Goal: Contribute content: Contribute content

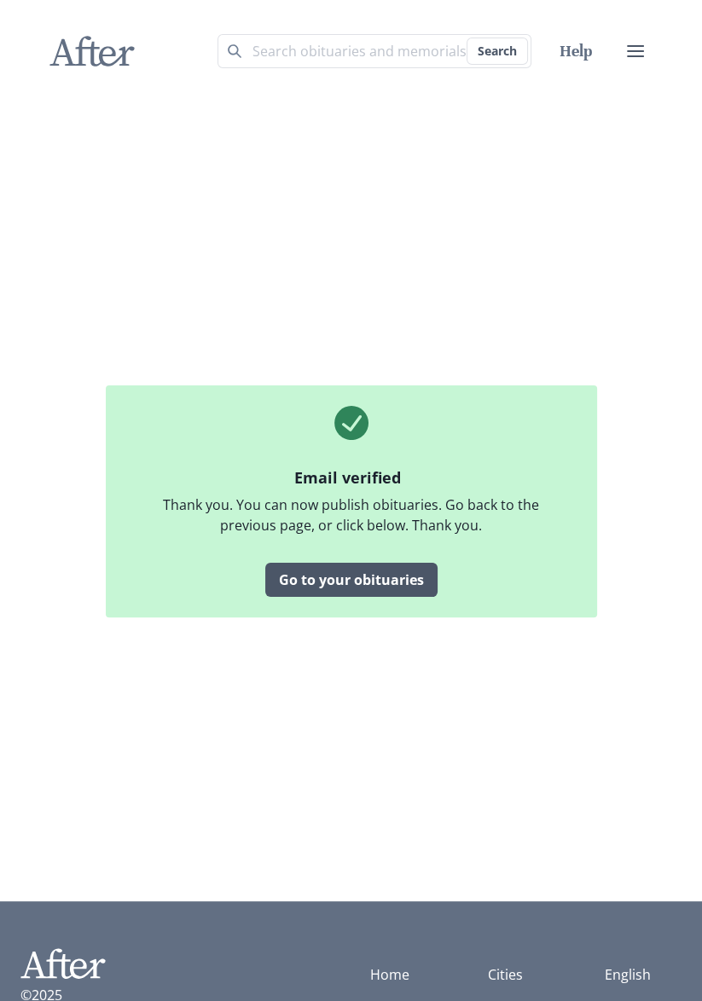
click at [354, 595] on link "Go to your obituaries" at bounding box center [351, 580] width 172 height 34
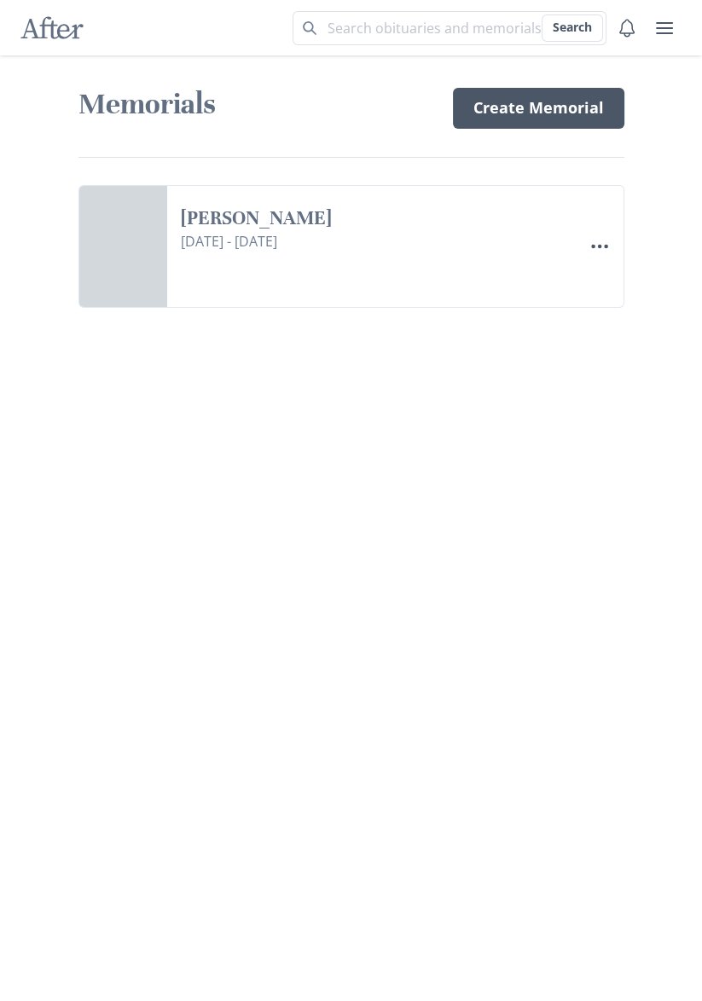
click at [518, 119] on link "Create Memorial" at bounding box center [538, 108] width 171 height 41
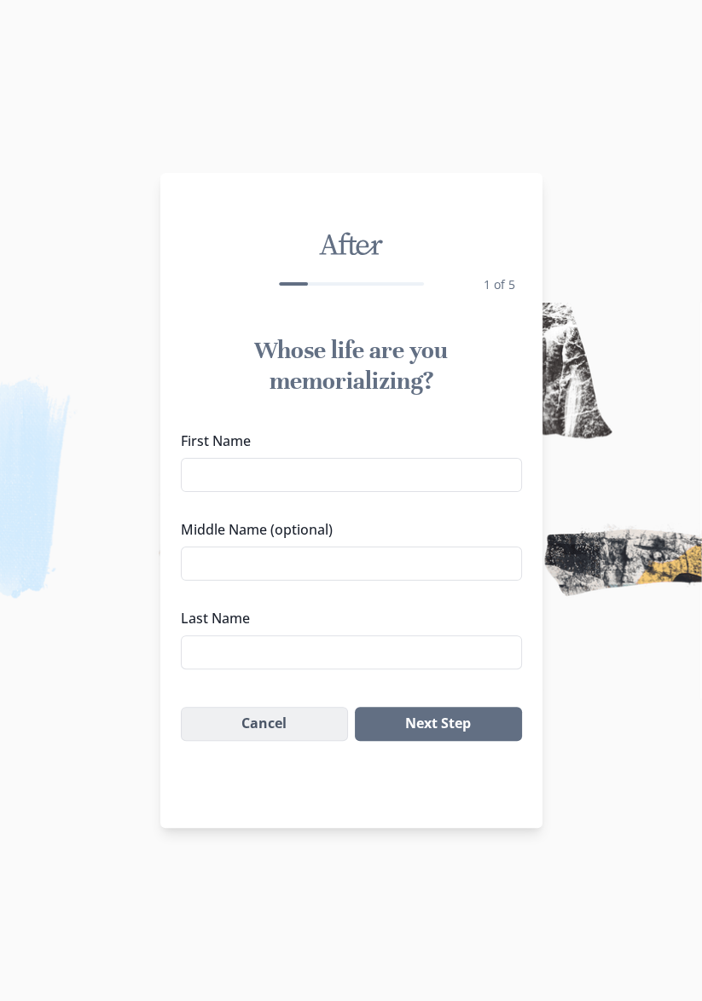
click at [274, 707] on button "Cancel" at bounding box center [265, 724] width 168 height 34
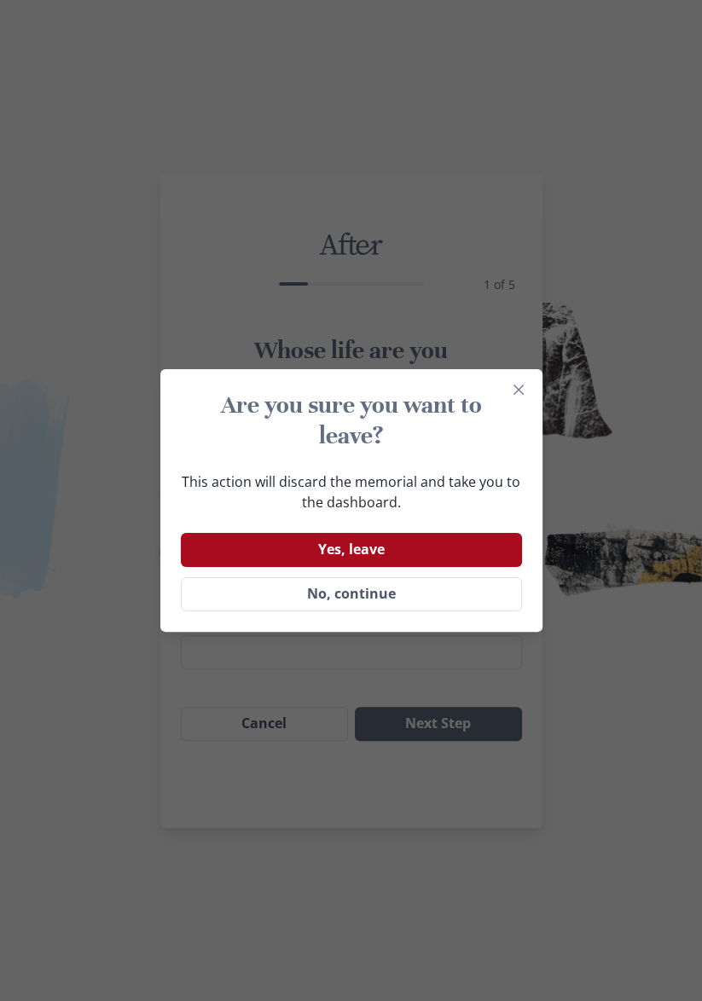
click at [386, 543] on button "Yes, leave" at bounding box center [351, 550] width 341 height 34
